Goal: Task Accomplishment & Management: Manage account settings

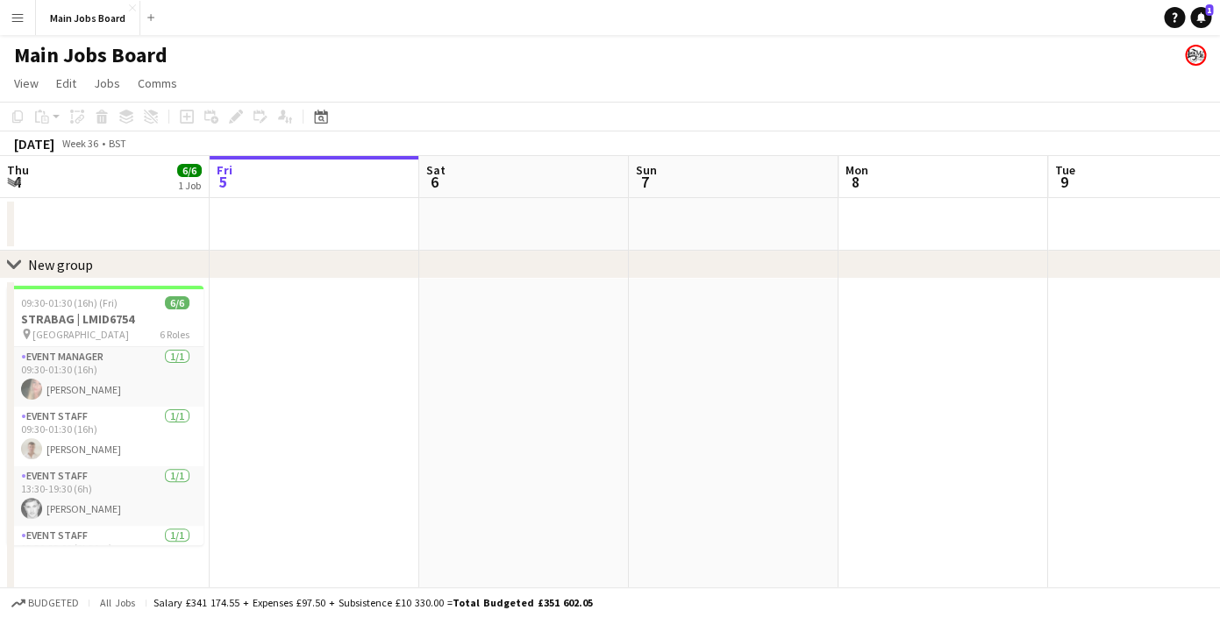
scroll to position [0, 669]
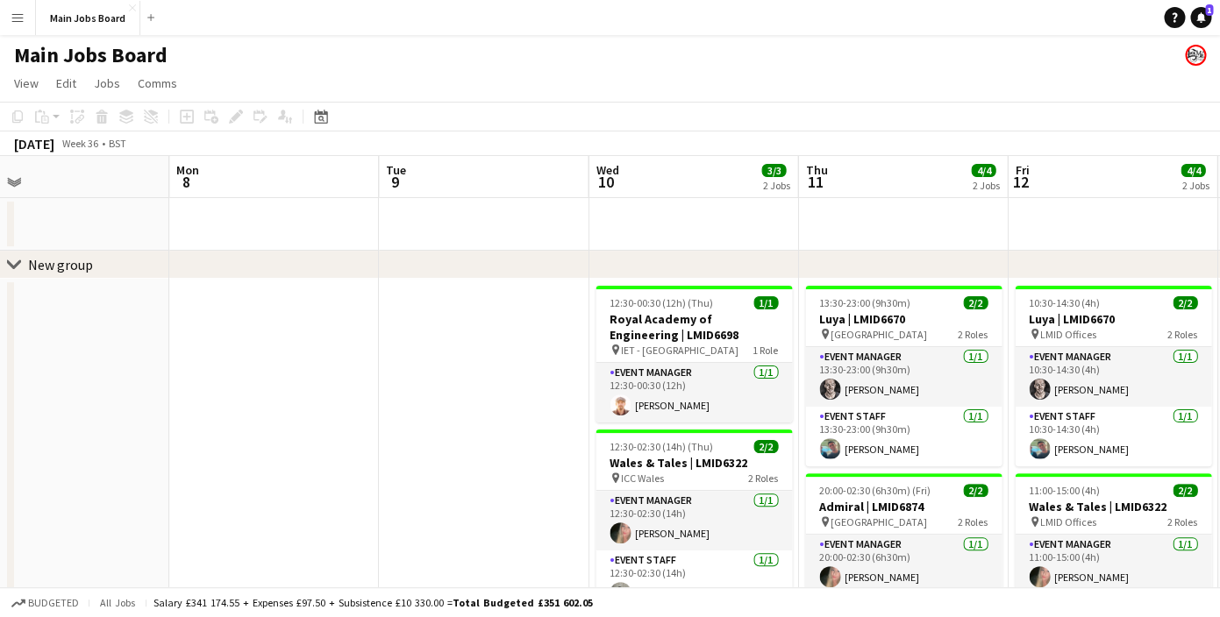
click at [13, 18] on app-icon "Menu" at bounding box center [18, 18] width 14 height 14
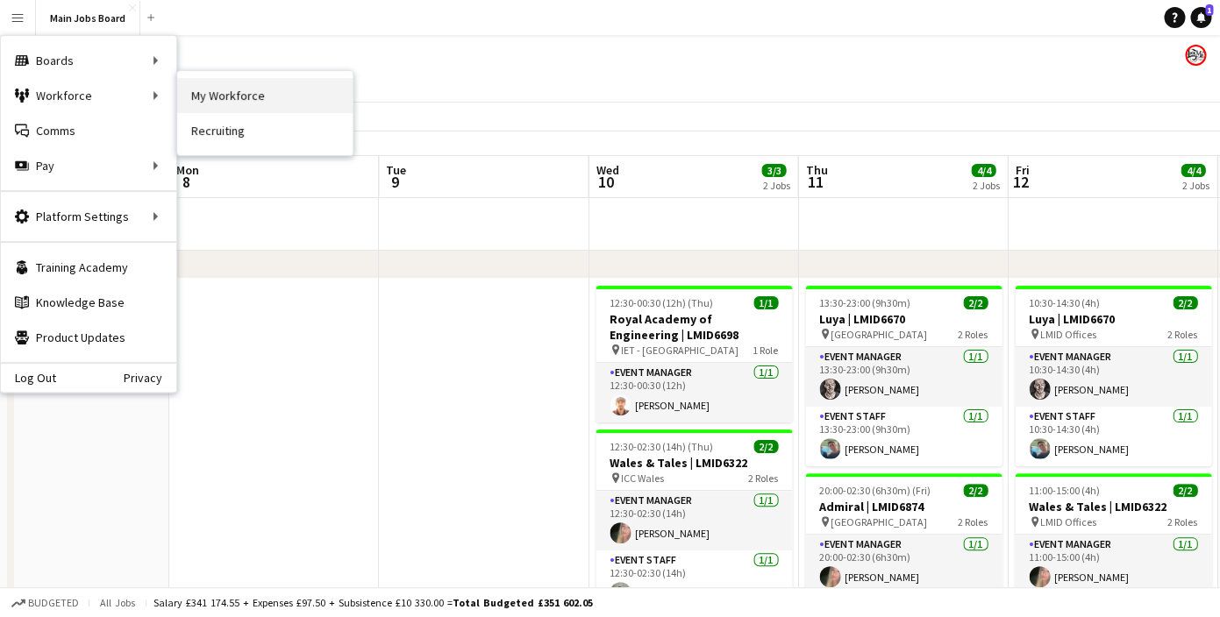
click at [196, 99] on link "My Workforce" at bounding box center [264, 95] width 175 height 35
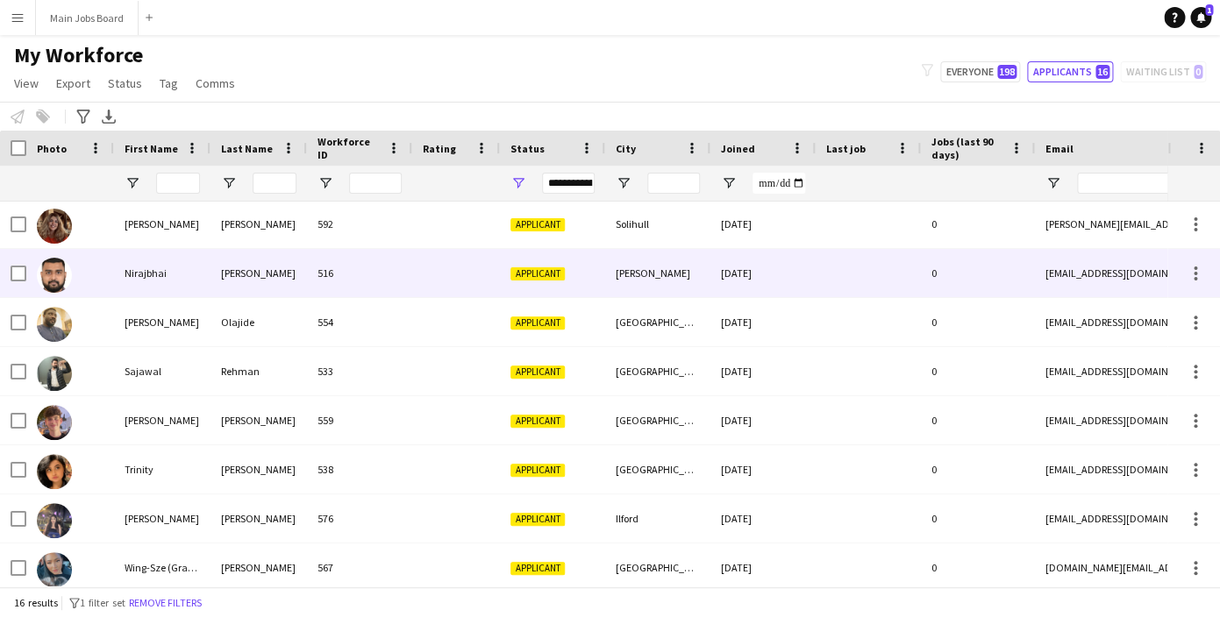
scroll to position [401, 0]
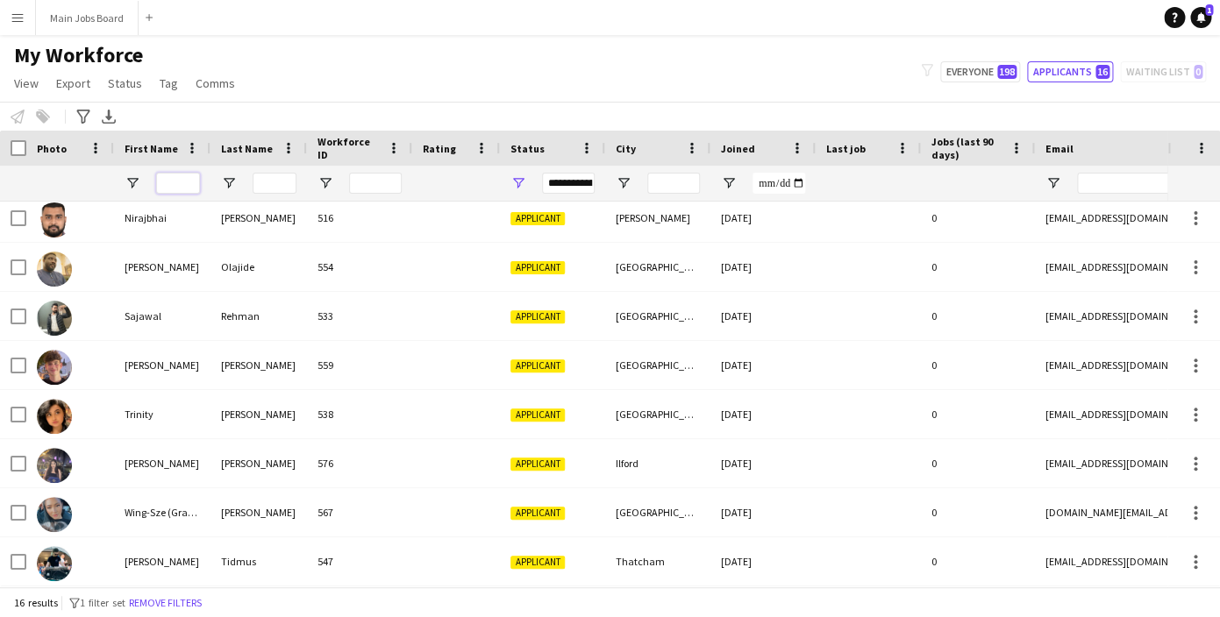
click at [166, 185] on input "First Name Filter Input" at bounding box center [178, 183] width 44 height 21
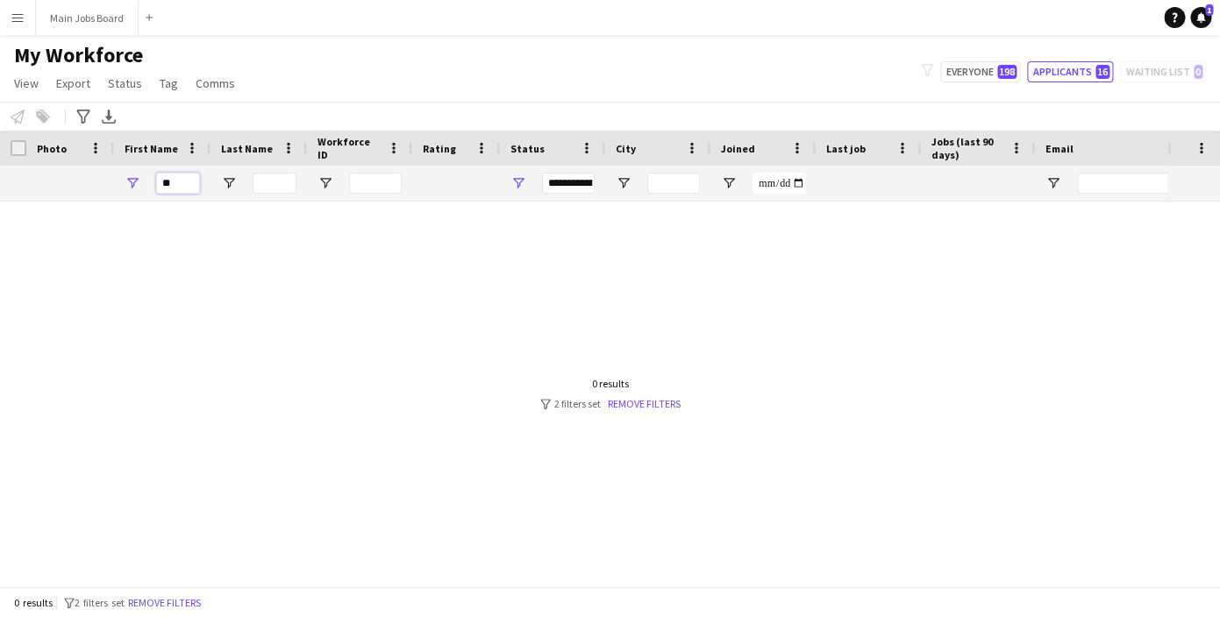
scroll to position [0, 0]
type input "*"
type input "**"
click at [971, 68] on button "Everyone 198" at bounding box center [980, 71] width 80 height 21
type input "**********"
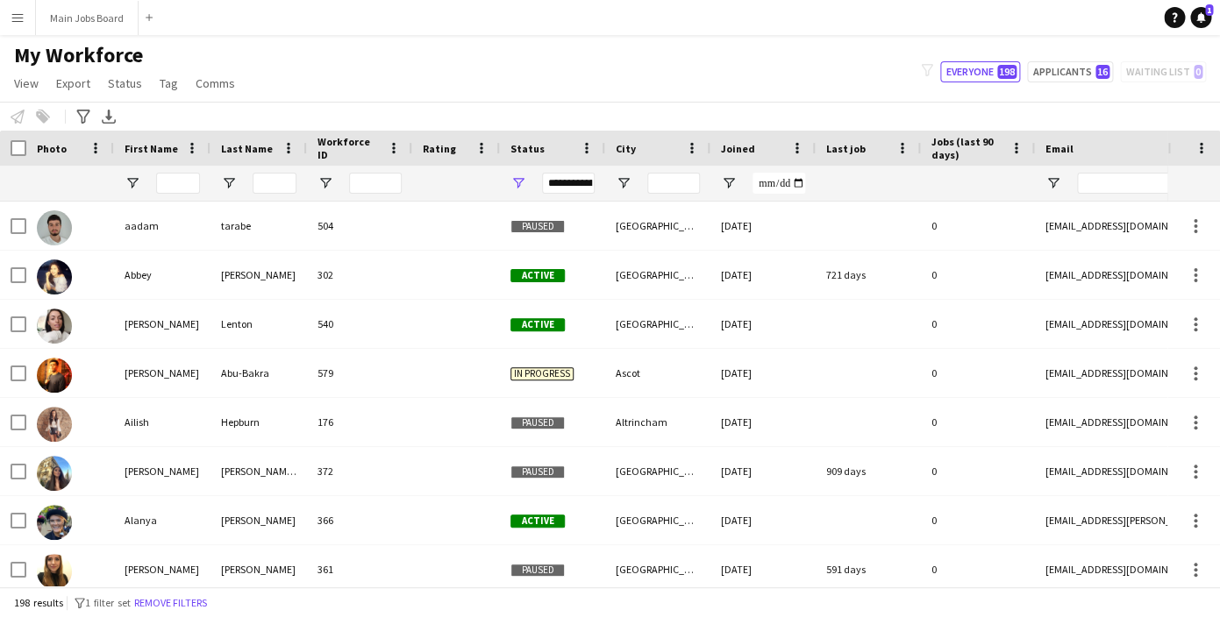
click at [177, 173] on div at bounding box center [178, 183] width 44 height 35
click at [175, 185] on input "First Name Filter Input" at bounding box center [178, 183] width 44 height 21
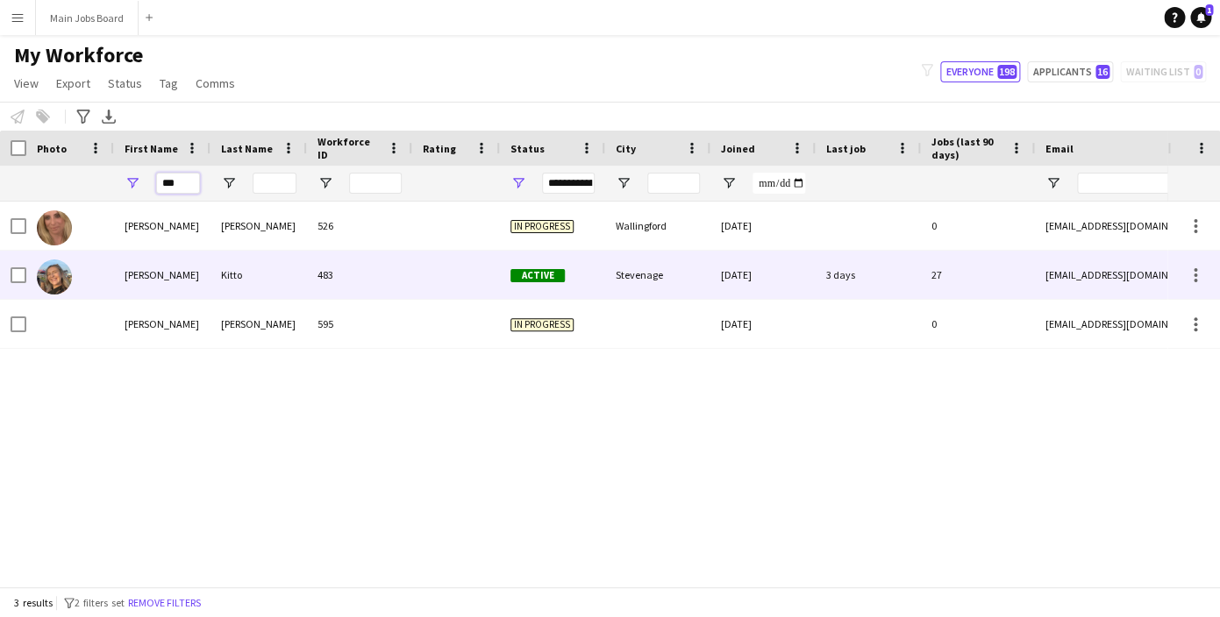
type input "***"
click at [163, 266] on div "[PERSON_NAME]" at bounding box center [162, 275] width 96 height 48
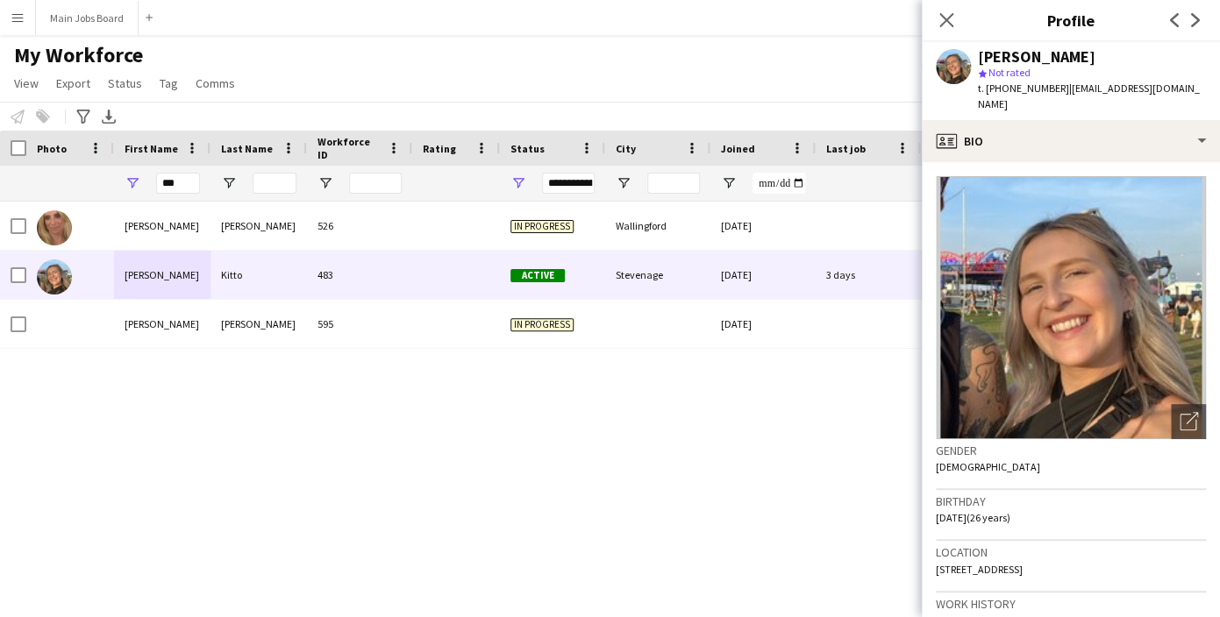
click at [1078, 343] on img at bounding box center [1071, 307] width 270 height 263
click at [1192, 420] on div "Open photos pop-in" at bounding box center [1188, 421] width 35 height 35
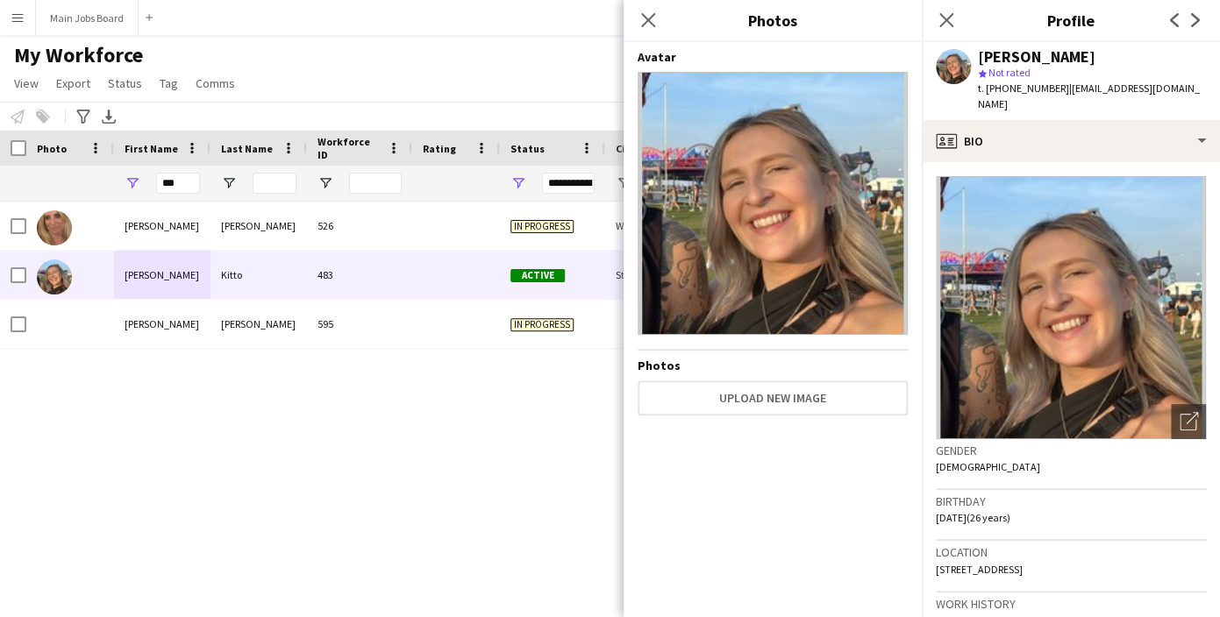
click at [855, 191] on img at bounding box center [773, 203] width 270 height 263
click at [18, 19] on app-icon "Menu" at bounding box center [18, 18] width 14 height 14
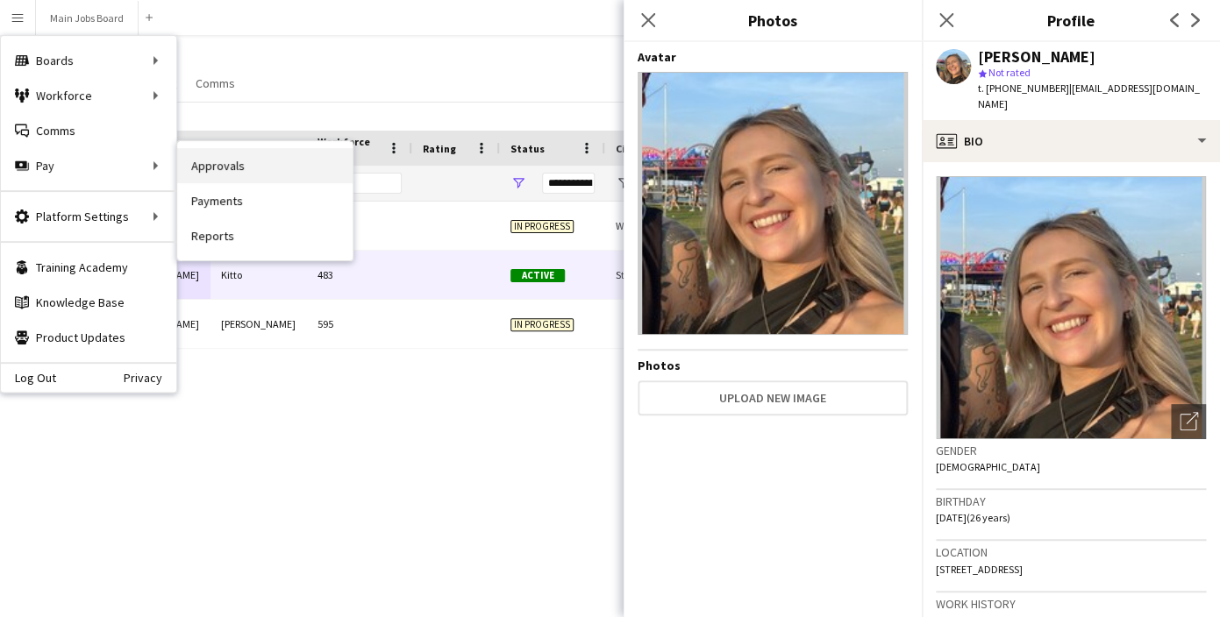
click at [183, 175] on link "Approvals" at bounding box center [264, 165] width 175 height 35
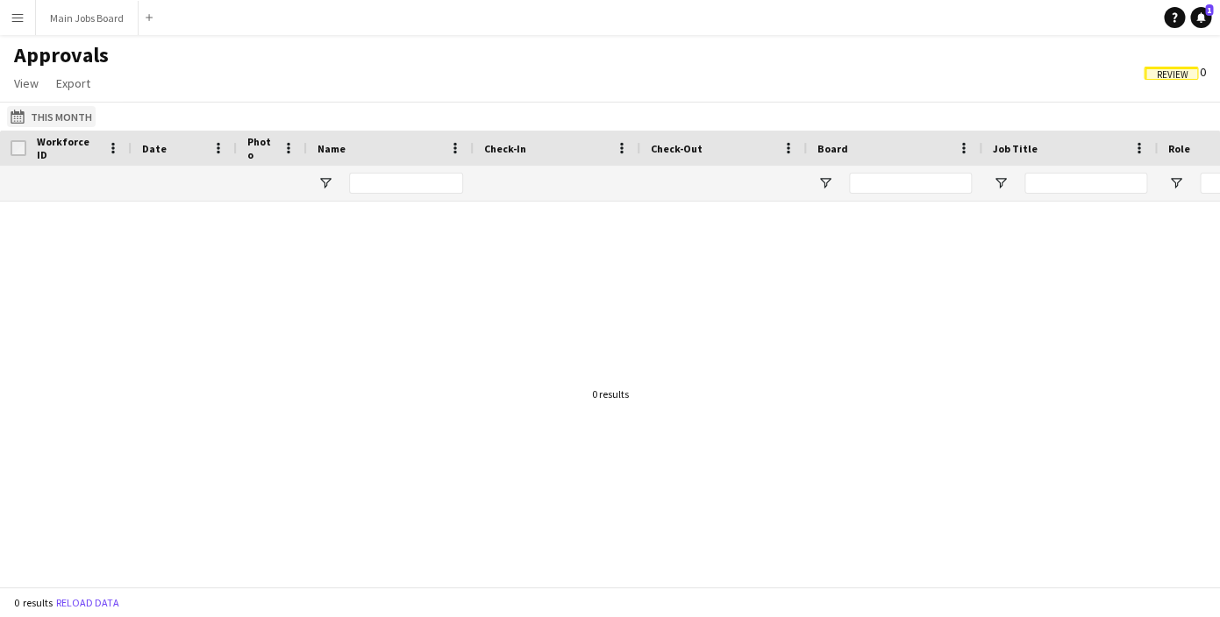
click at [69, 120] on button "This Month This Month" at bounding box center [51, 116] width 89 height 21
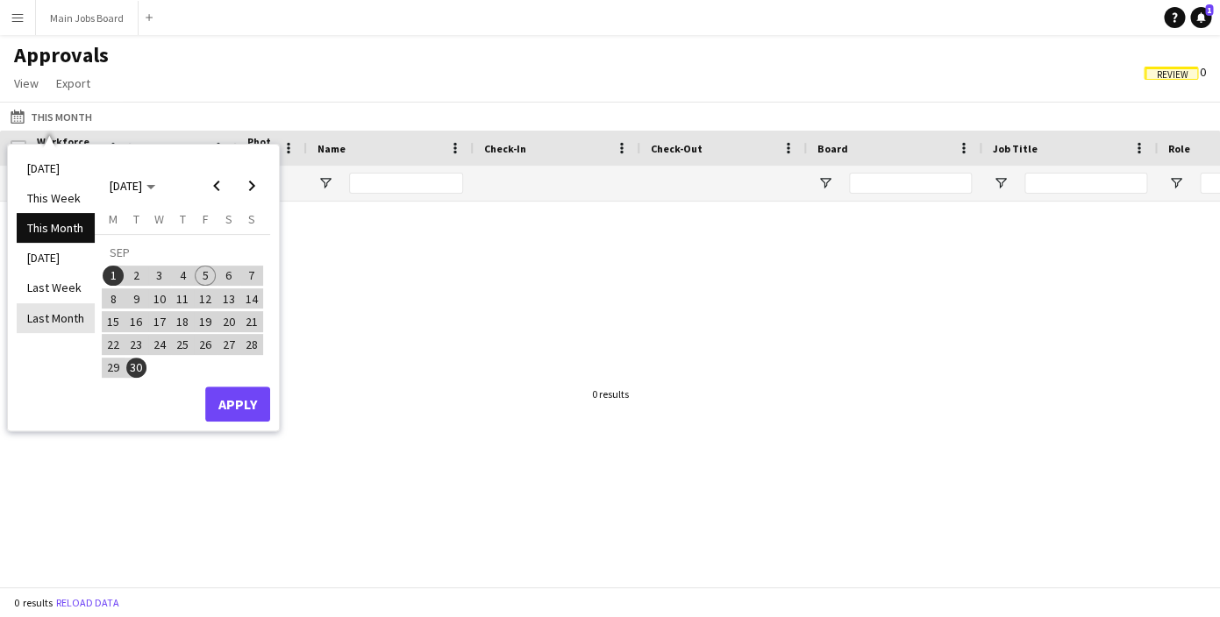
click at [66, 328] on li "Last Month" at bounding box center [56, 318] width 78 height 30
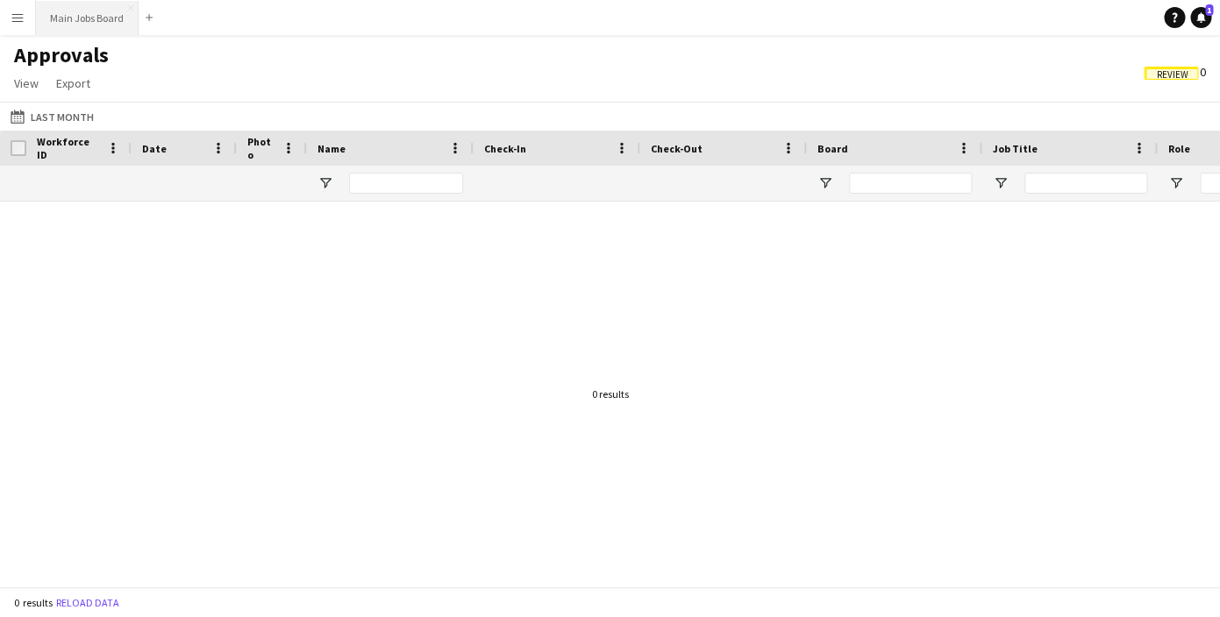
click at [100, 9] on button "Main Jobs Board Close" at bounding box center [87, 18] width 103 height 34
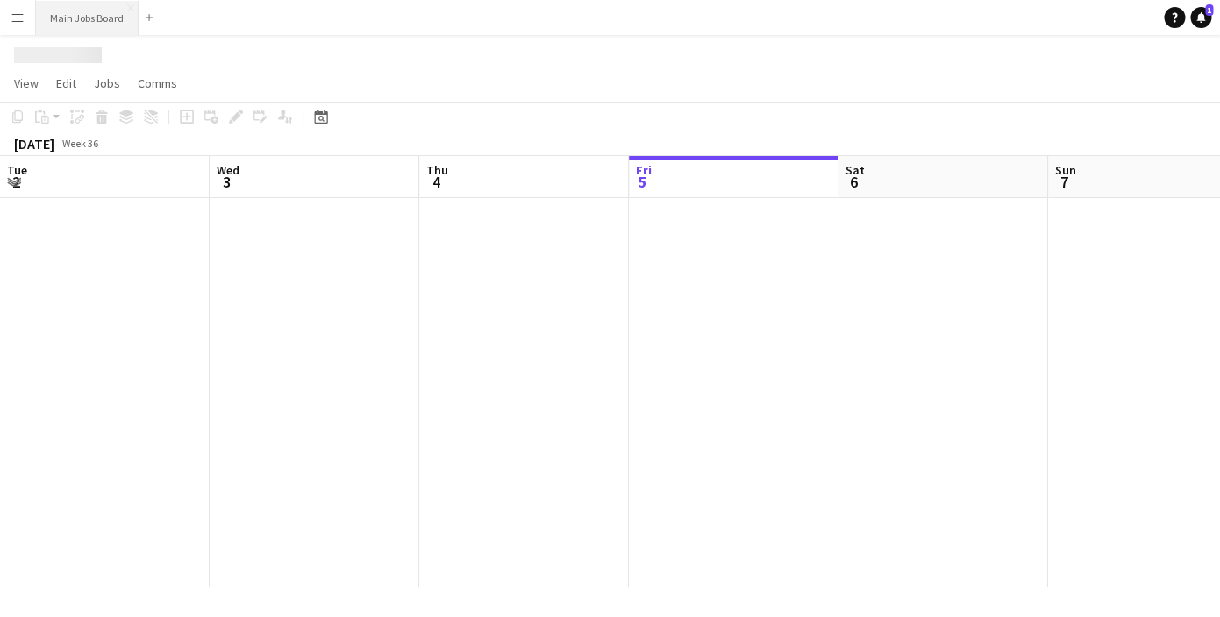
scroll to position [0, 419]
